Goal: Book appointment/travel/reservation

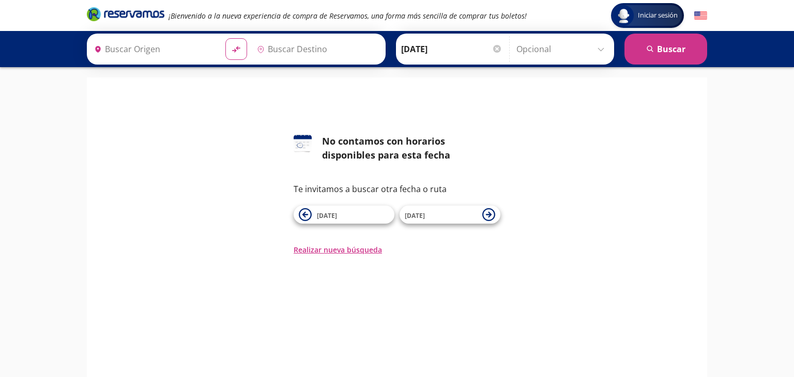
type input "[GEOGRAPHIC_DATA], [GEOGRAPHIC_DATA]"
type input "Tapachula, [GEOGRAPHIC_DATA]"
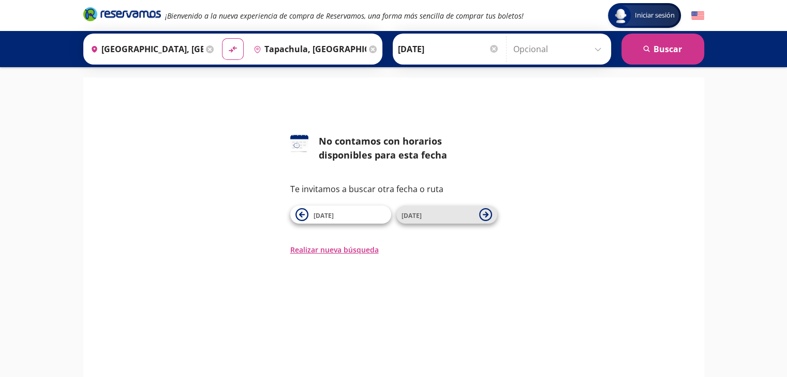
click at [418, 215] on span "[DATE]" at bounding box center [411, 215] width 20 height 9
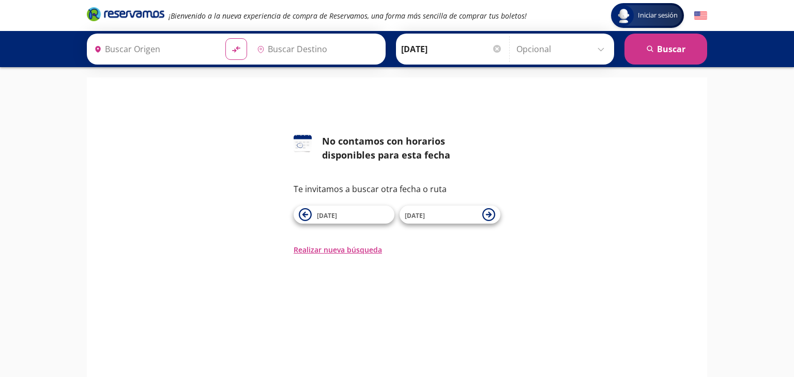
type input "[GEOGRAPHIC_DATA], [GEOGRAPHIC_DATA]"
type input "Tapachula, [GEOGRAPHIC_DATA]"
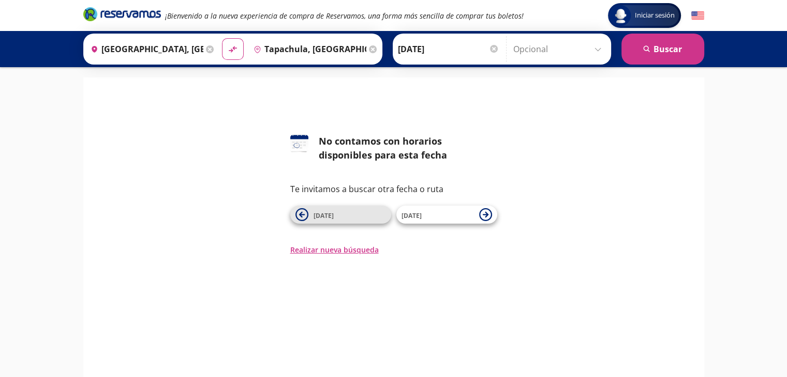
click at [331, 218] on span "[DATE]" at bounding box center [323, 215] width 20 height 9
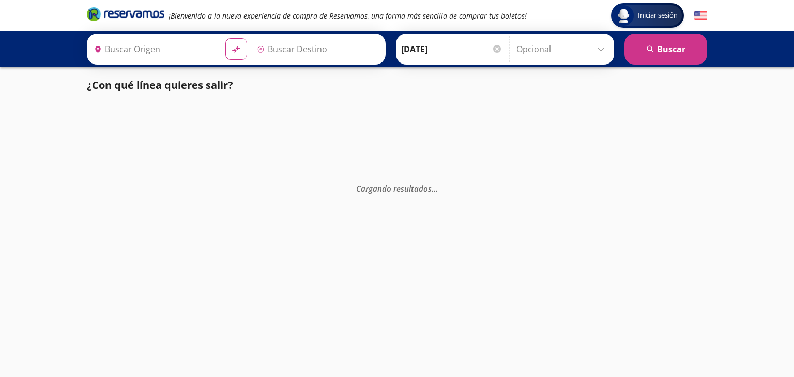
type input "[GEOGRAPHIC_DATA], [GEOGRAPHIC_DATA]"
type input "Tapachula, [GEOGRAPHIC_DATA]"
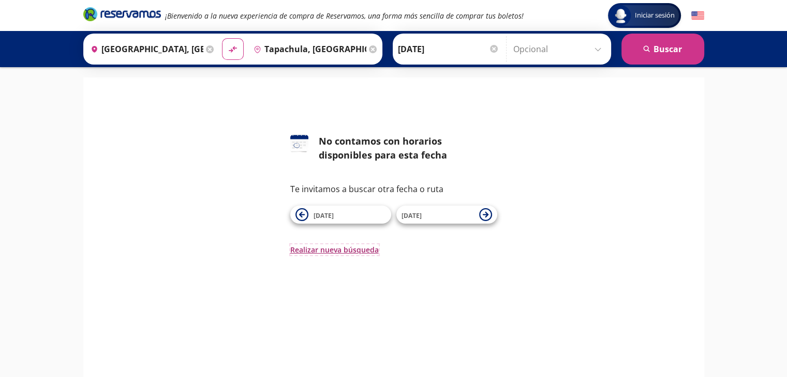
click at [319, 251] on button "Realizar nueva búsqueda" at bounding box center [334, 250] width 88 height 11
